Goal: Transaction & Acquisition: Purchase product/service

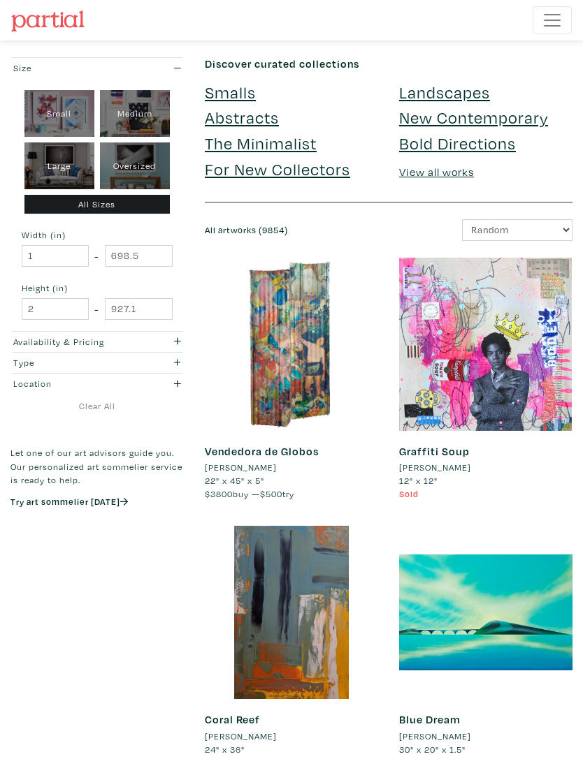
click at [441, 100] on link "Landscapes" at bounding box center [444, 92] width 91 height 22
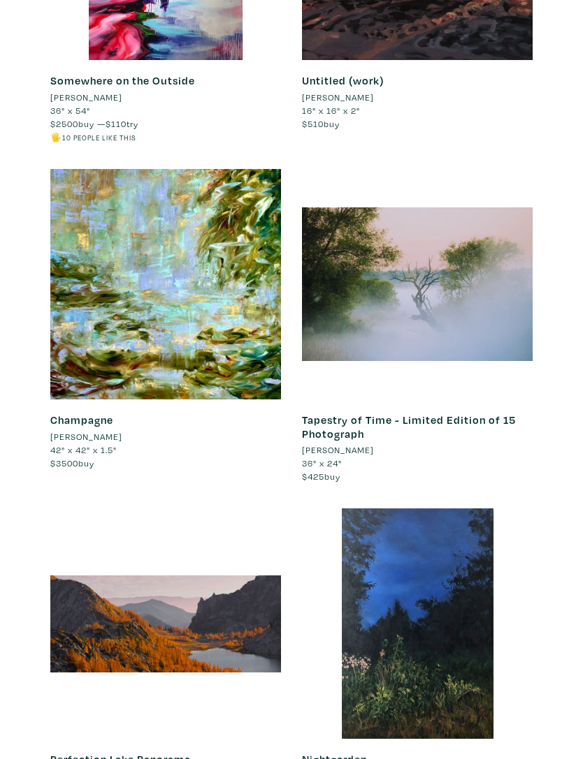
scroll to position [2099, 0]
click at [460, 328] on div at bounding box center [417, 284] width 230 height 230
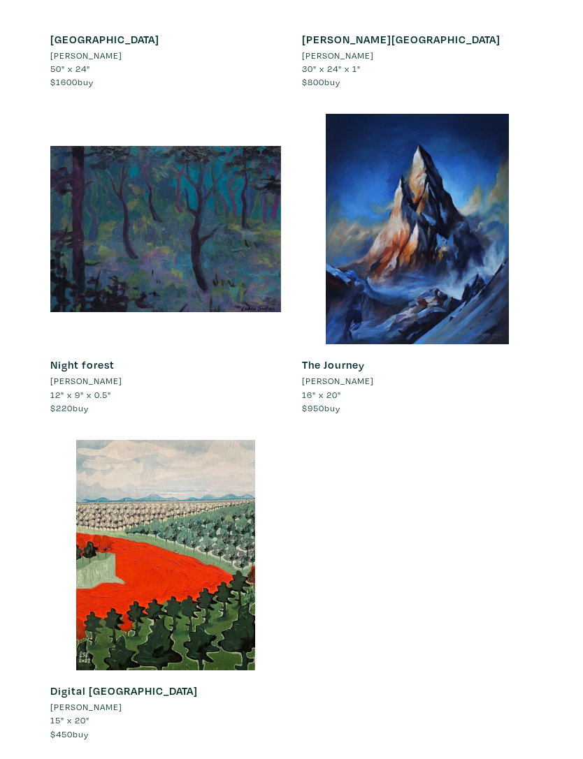
scroll to position [16576, 0]
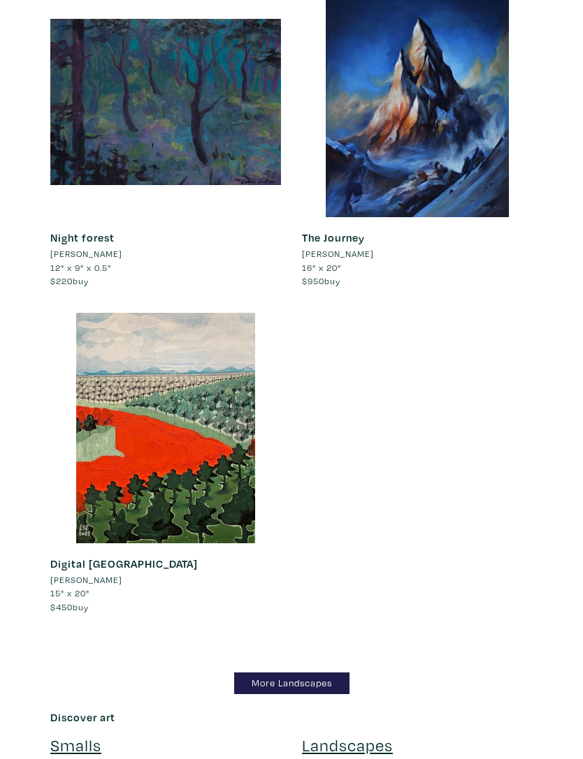
click at [337, 673] on link "More Landscapes" at bounding box center [291, 684] width 115 height 22
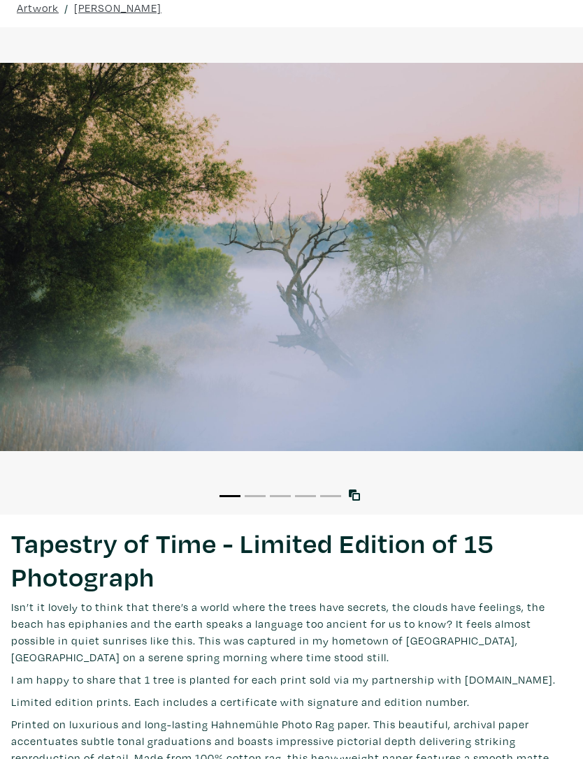
scroll to position [54, 0]
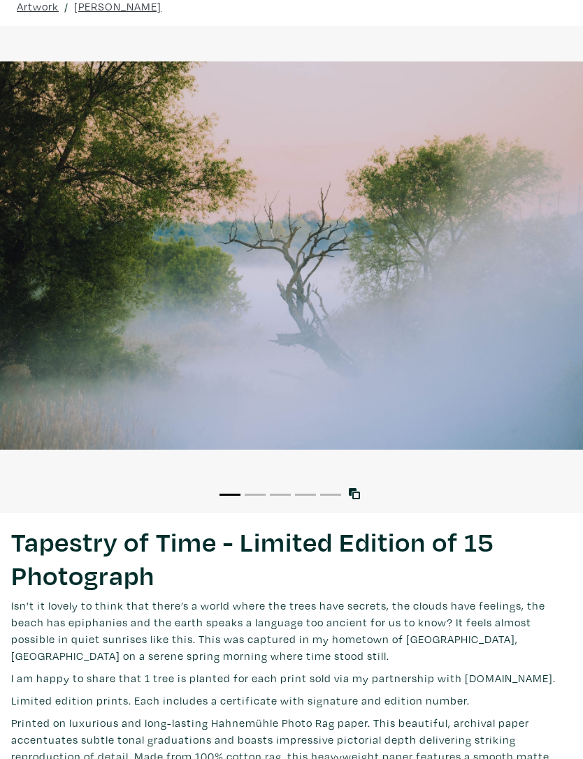
click at [268, 515] on div "Tapestry of Time - Limited Edition of 15 Photograph Lorem ipsum dolor sit amet,…" at bounding box center [291, 686] width 583 height 346
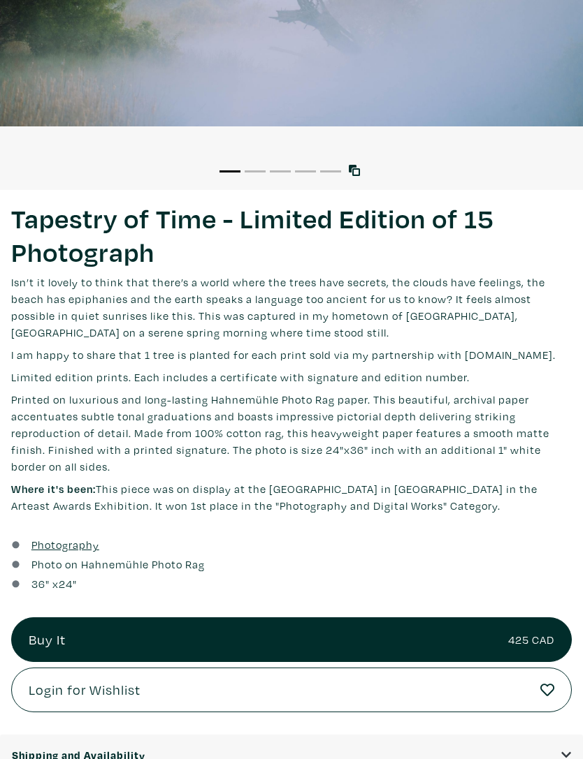
scroll to position [377, 0]
click at [420, 633] on link "Buy It 425 CAD" at bounding box center [291, 639] width 560 height 45
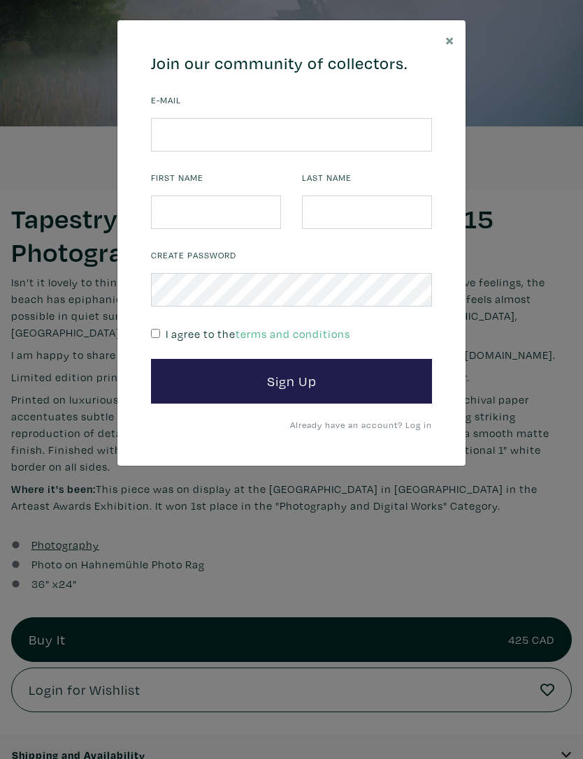
click at [446, 31] on span "×" at bounding box center [449, 40] width 9 height 22
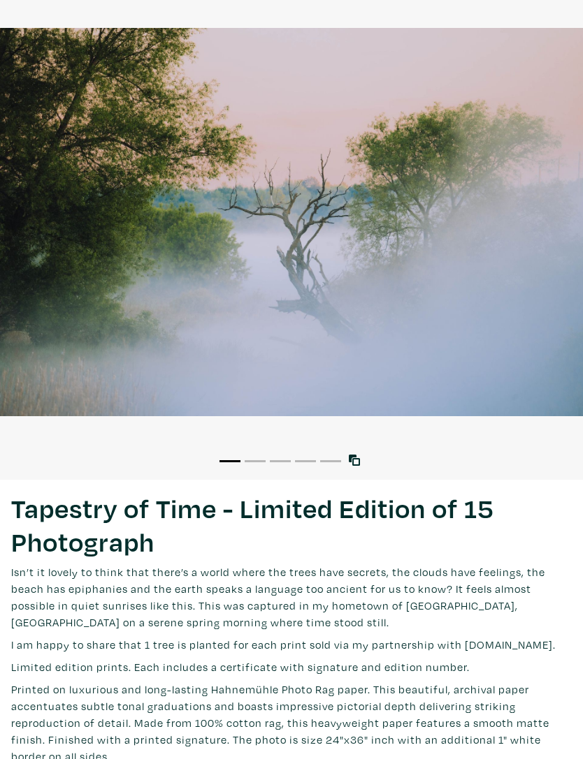
scroll to position [72, 0]
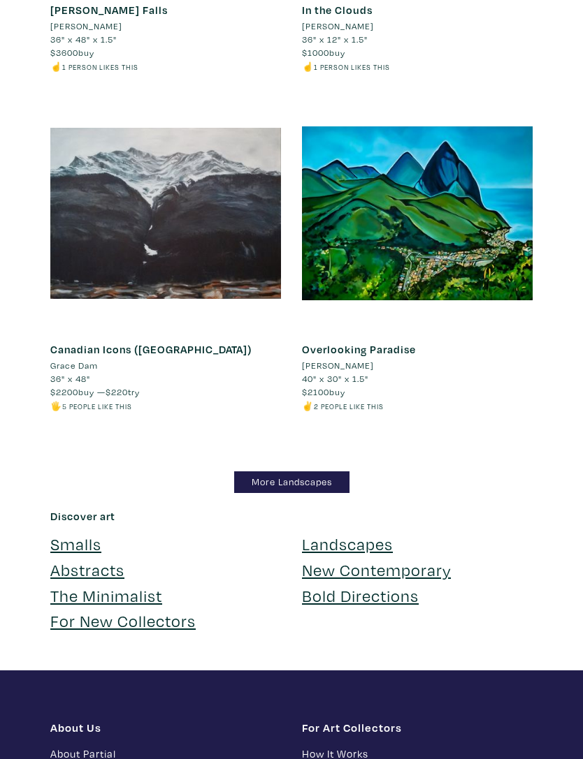
scroll to position [16358, 0]
click at [336, 471] on link "More Landscapes" at bounding box center [291, 482] width 115 height 22
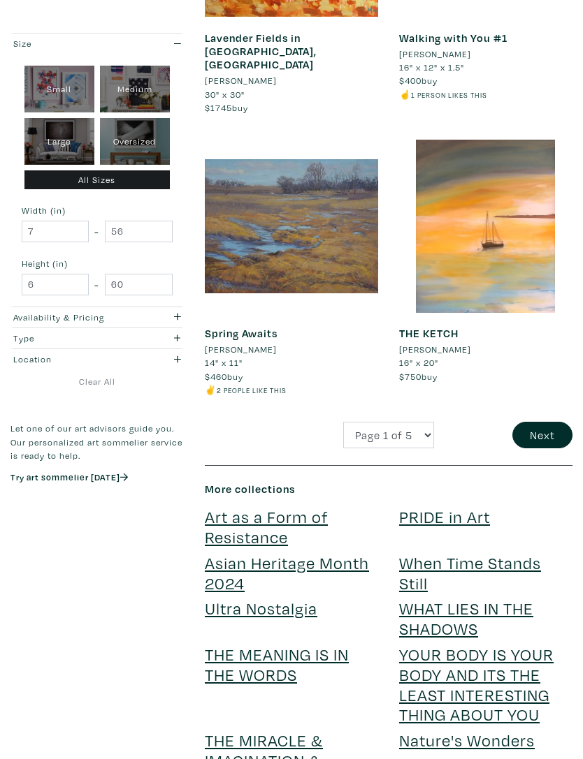
scroll to position [3235, 0]
click at [423, 422] on select "Page 1 of 5 Page 2 of 5 Page 3 of 5 Page 4 of 5 Page 5 of 5" at bounding box center [388, 435] width 91 height 27
select select "2"
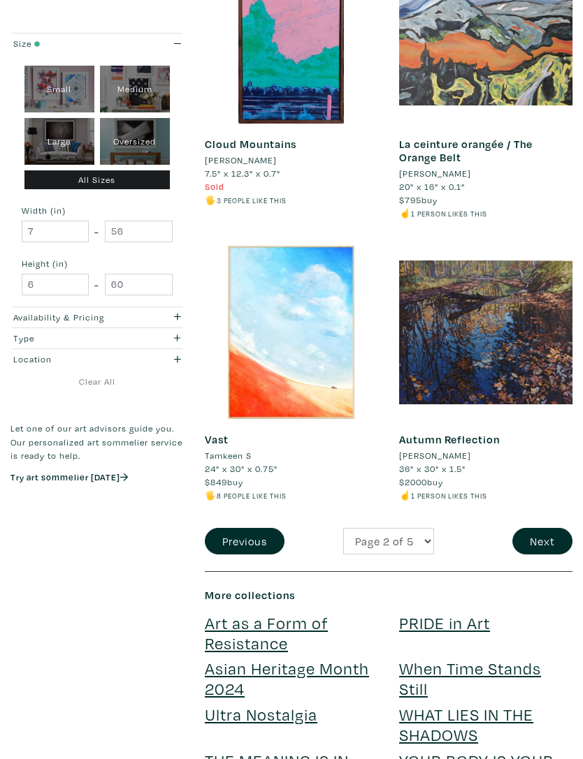
scroll to position [3102, 0]
click at [425, 528] on select "Page 1 of 5 Page 2 of 5 Page 3 of 5 Page 4 of 5 Page 5 of 5" at bounding box center [388, 541] width 91 height 27
select select "3"
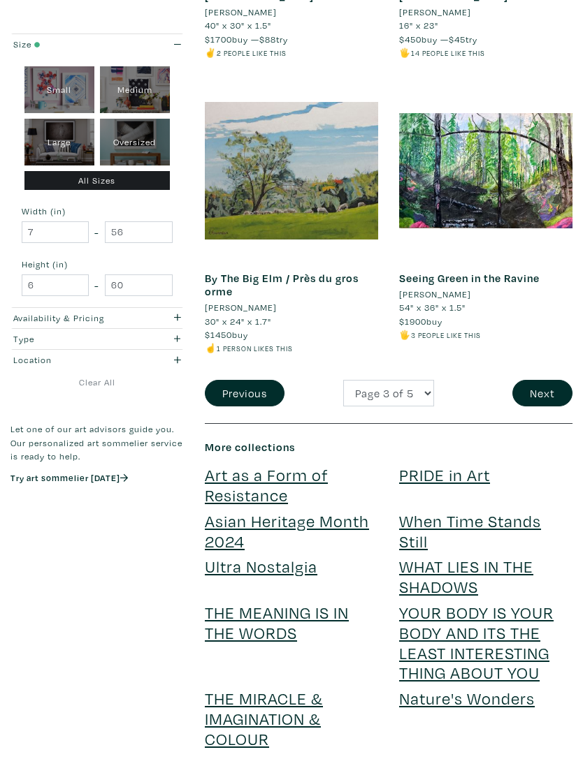
scroll to position [3440, 0]
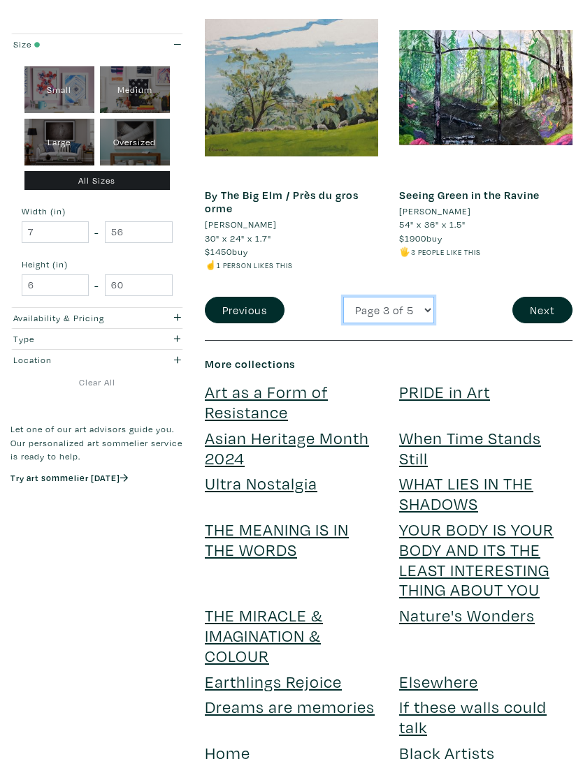
click at [425, 297] on select "Page 1 of 5 Page 2 of 5 Page 3 of 5 Page 4 of 5 Page 5 of 5" at bounding box center [388, 310] width 91 height 27
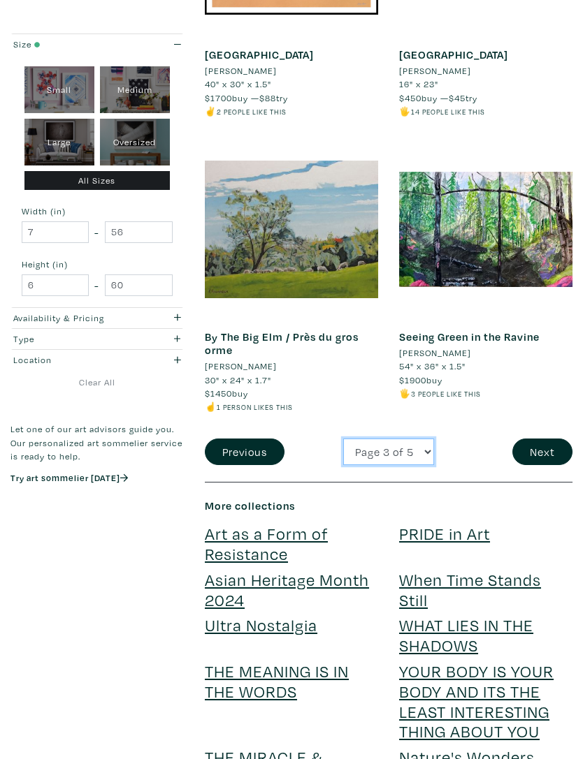
scroll to position [3288, 0]
